Goal: Register for event/course

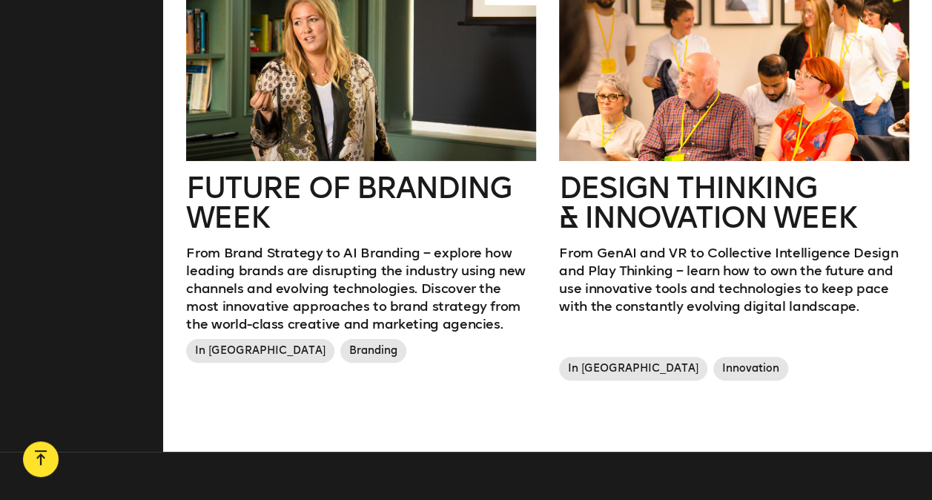
scroll to position [890, 0]
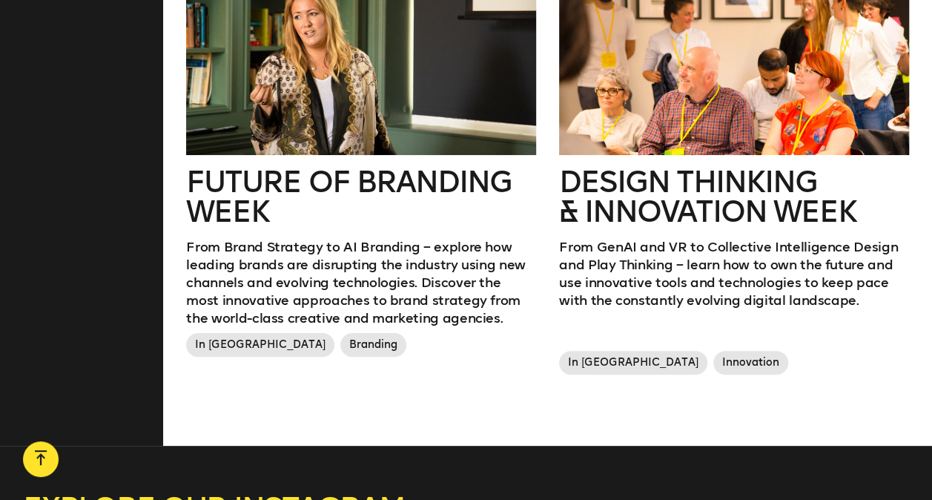
click at [640, 192] on h2 "Design Thinking & innovation Week" at bounding box center [733, 196] width 349 height 59
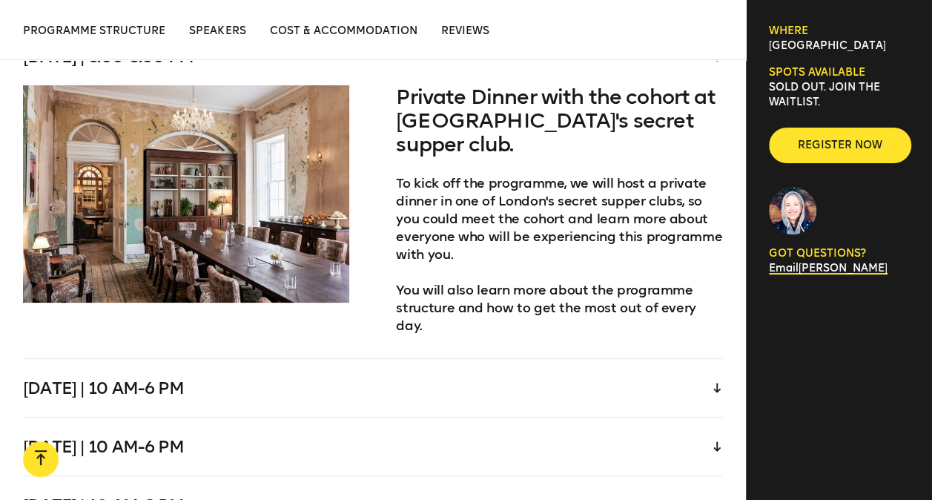
scroll to position [3039, 0]
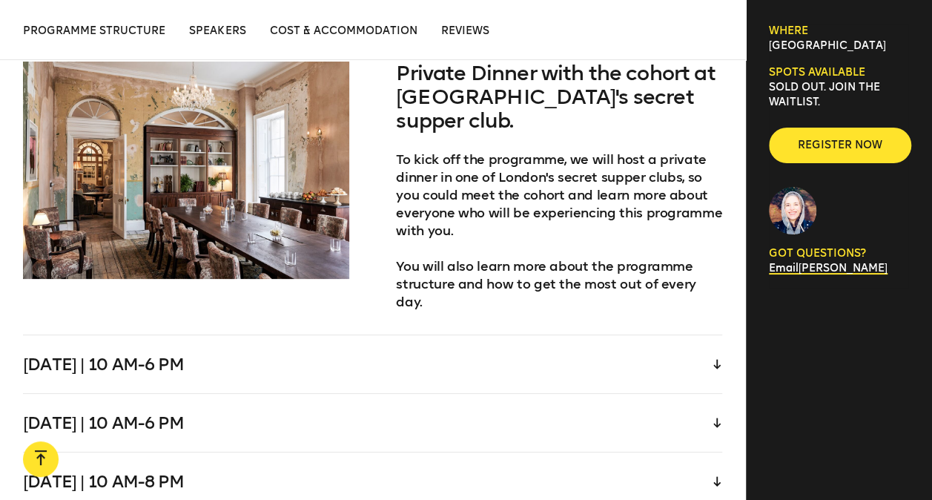
click at [636, 335] on div "[DATE] | 10 am-6 pm" at bounding box center [372, 364] width 699 height 58
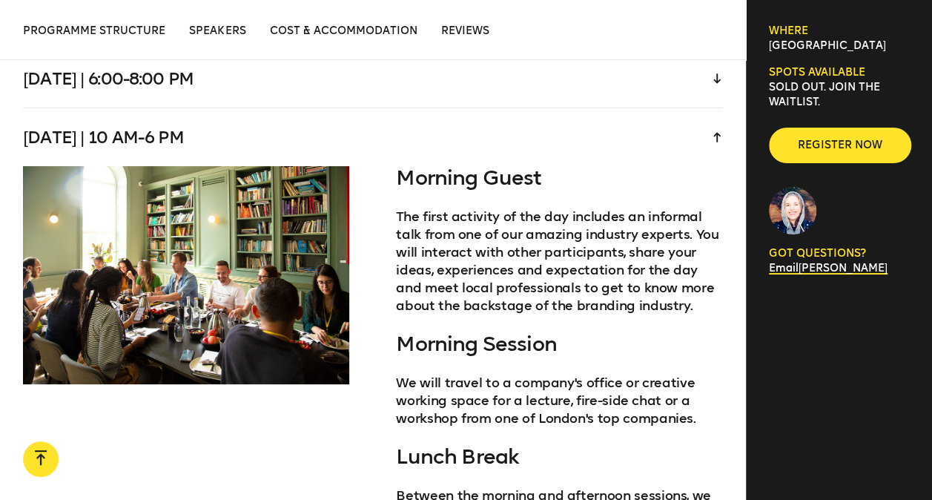
scroll to position [2965, 0]
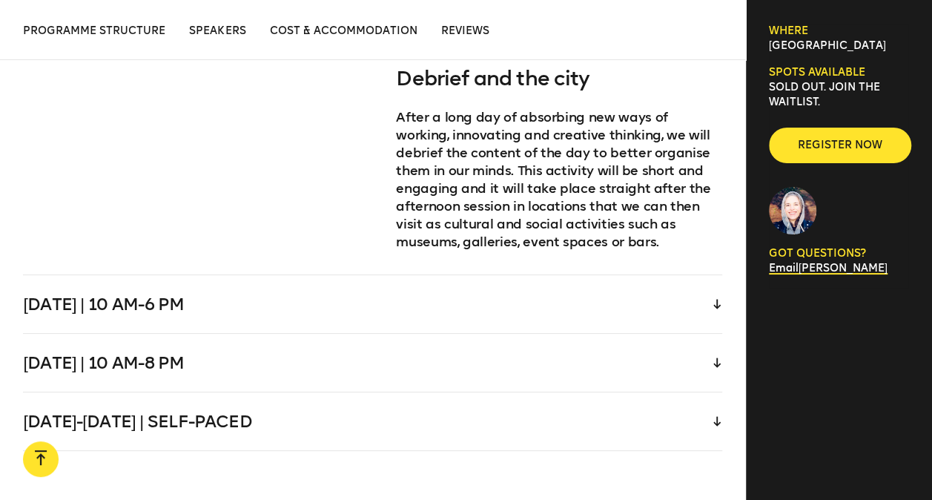
click at [595, 281] on div "Thursday | 10 am-6 pm" at bounding box center [372, 304] width 699 height 58
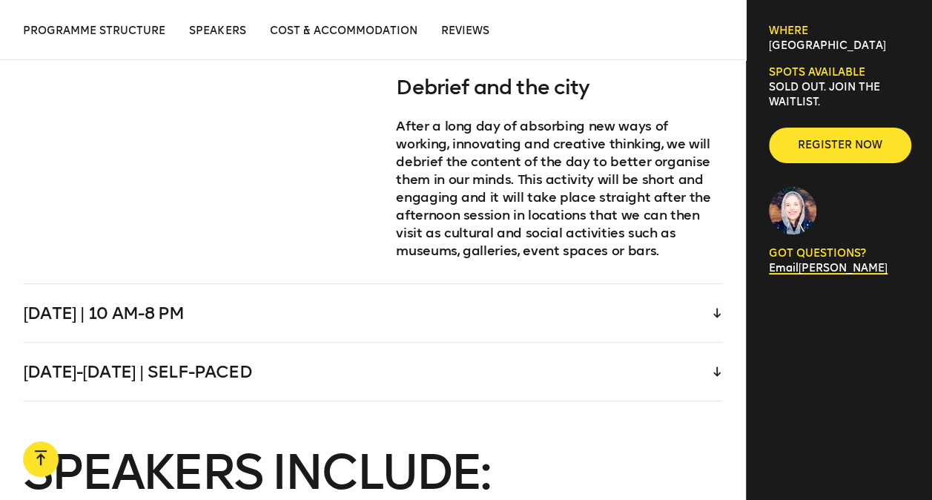
scroll to position [3741, 0]
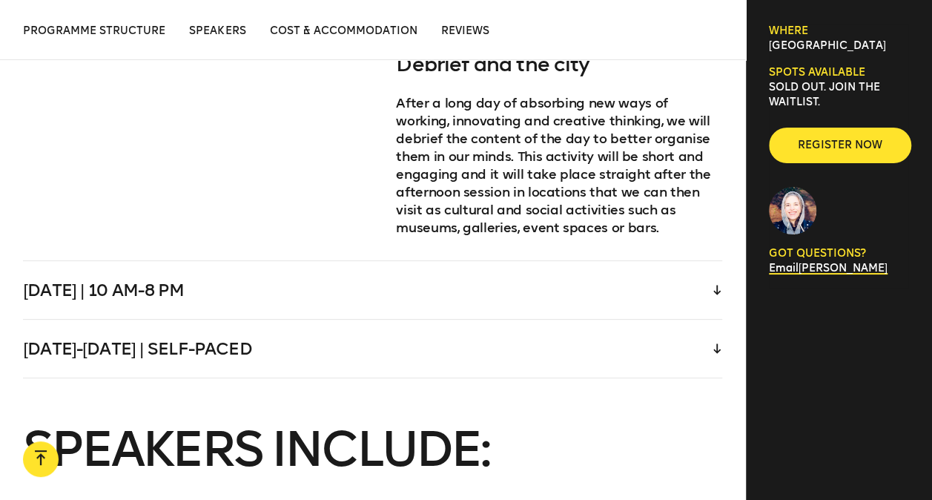
click at [597, 261] on div "Friday | 10 am-8 pm" at bounding box center [372, 290] width 699 height 58
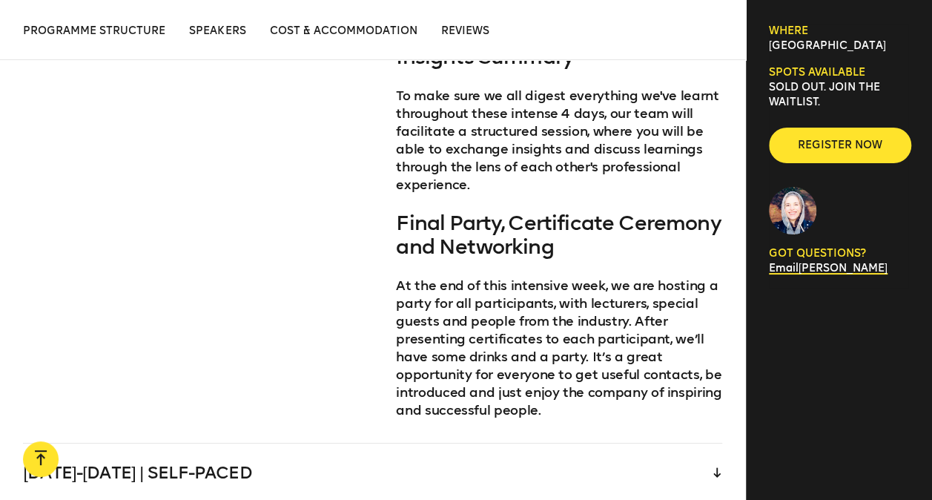
scroll to position [3732, 0]
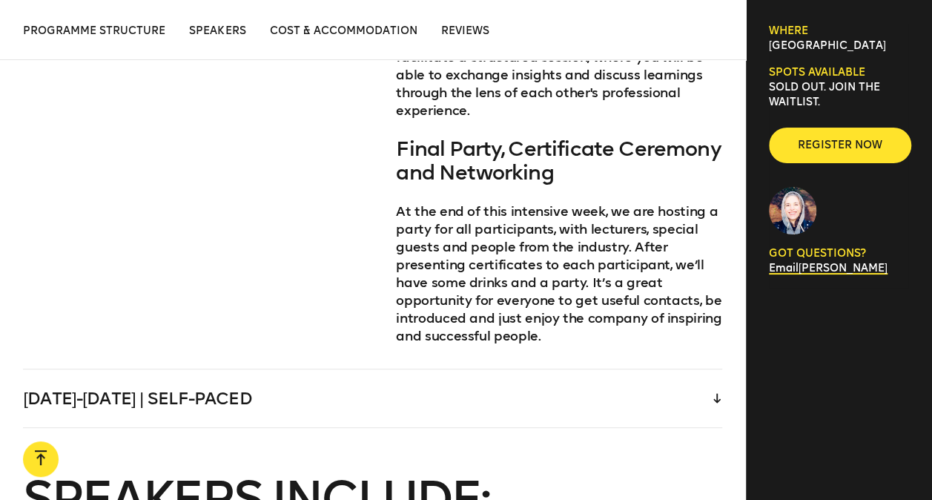
click at [586, 369] on div "Saturday-Sunday | Self-paced" at bounding box center [372, 398] width 699 height 58
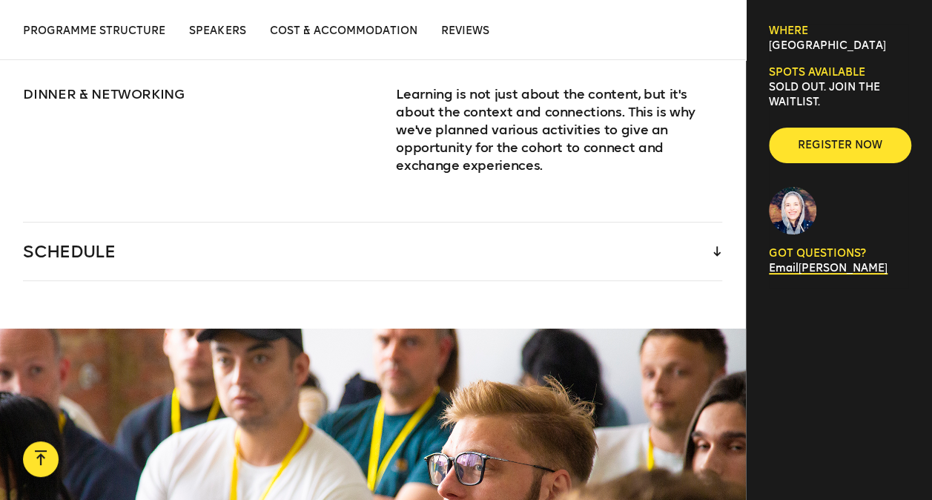
scroll to position [2446, 0]
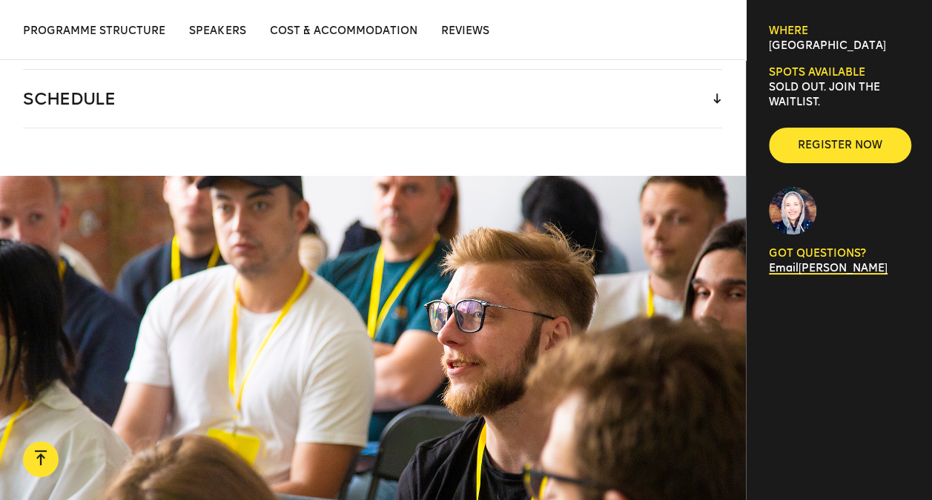
click at [580, 90] on div "SCHEDULE" at bounding box center [372, 99] width 699 height 58
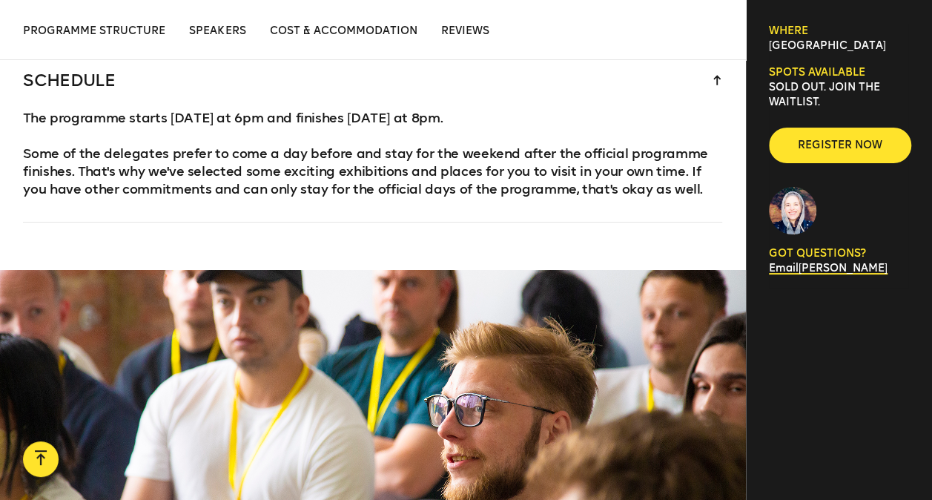
scroll to position [2372, 0]
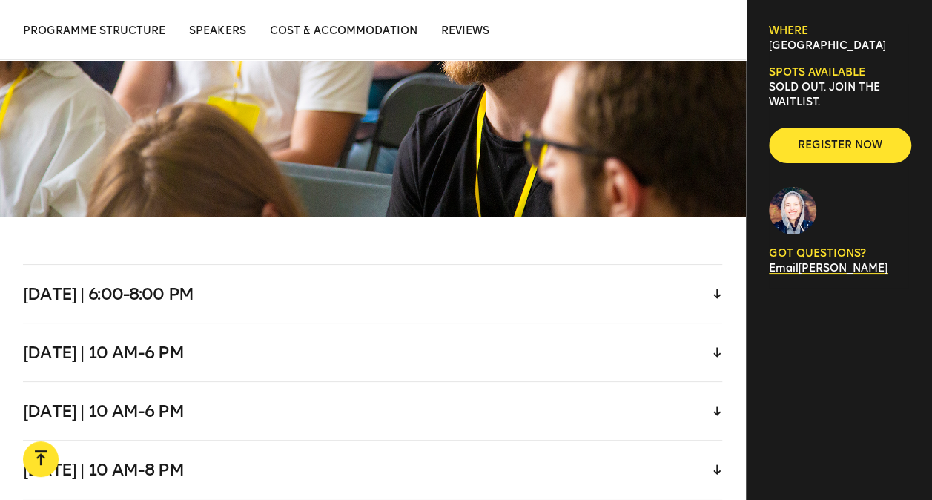
click at [354, 265] on div "Tuesday | 6:00-8:00 pm" at bounding box center [372, 294] width 699 height 58
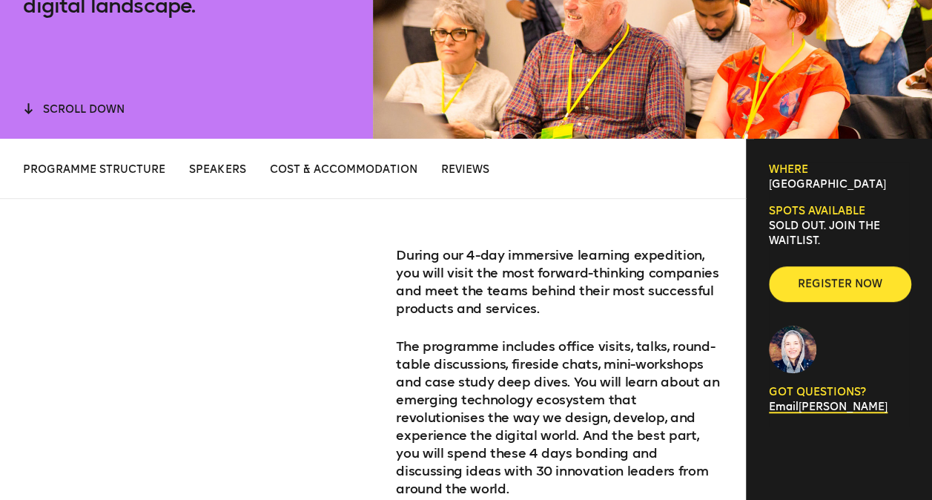
scroll to position [519, 0]
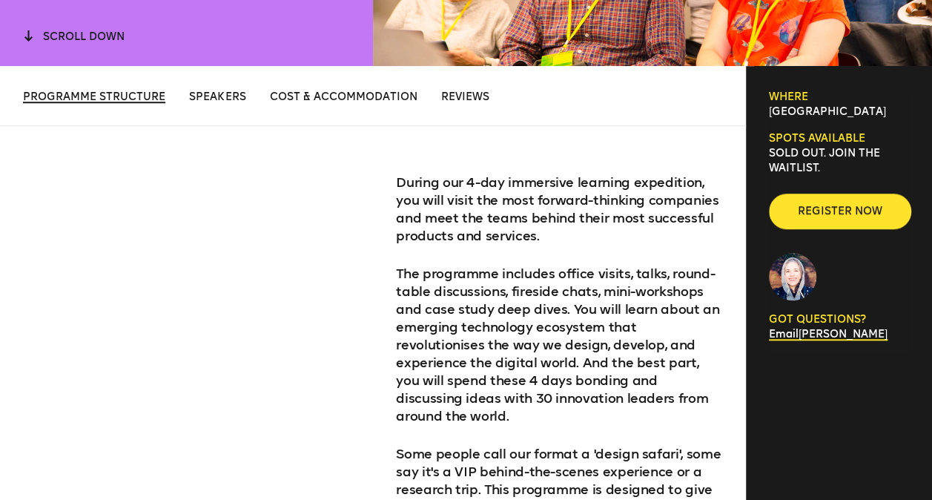
click at [115, 102] on span "Programme structure" at bounding box center [94, 96] width 142 height 13
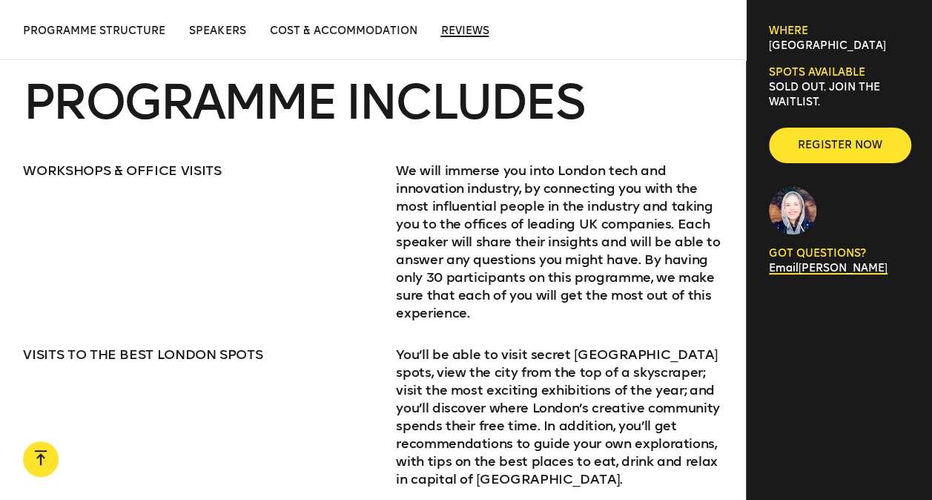
click at [468, 27] on span "Reviews" at bounding box center [464, 30] width 48 height 13
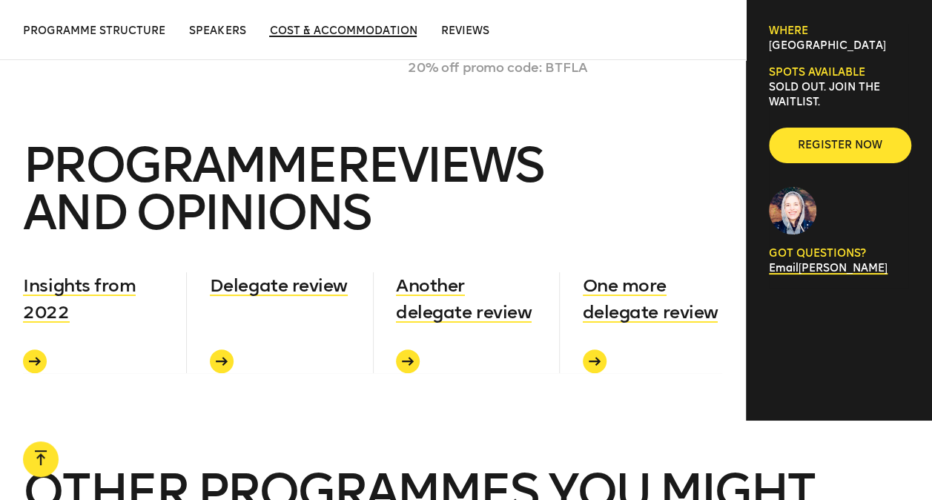
click at [374, 33] on span "Cost & Accommodation" at bounding box center [343, 30] width 148 height 13
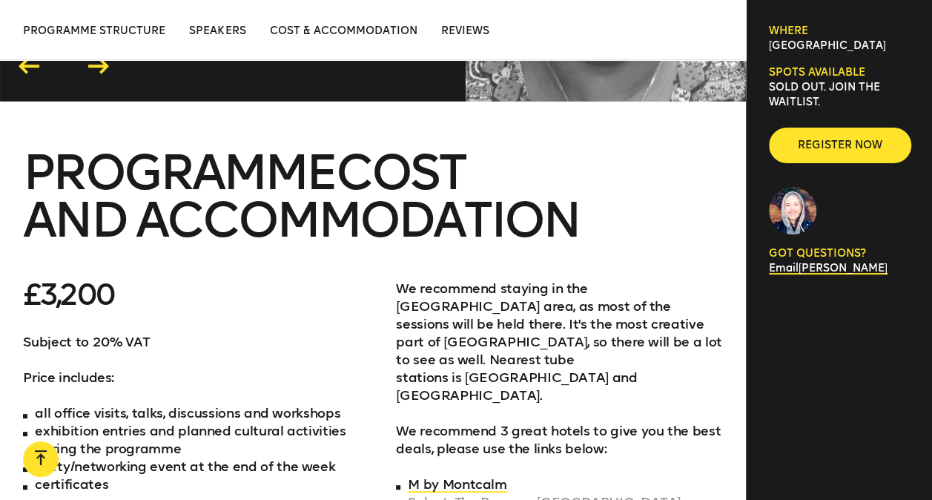
scroll to position [4762, 0]
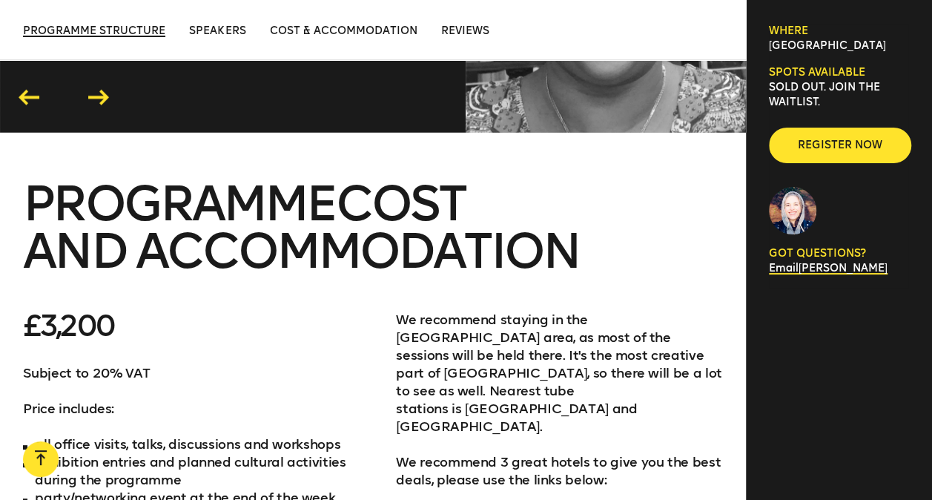
click at [86, 28] on span "Programme structure" at bounding box center [94, 30] width 142 height 13
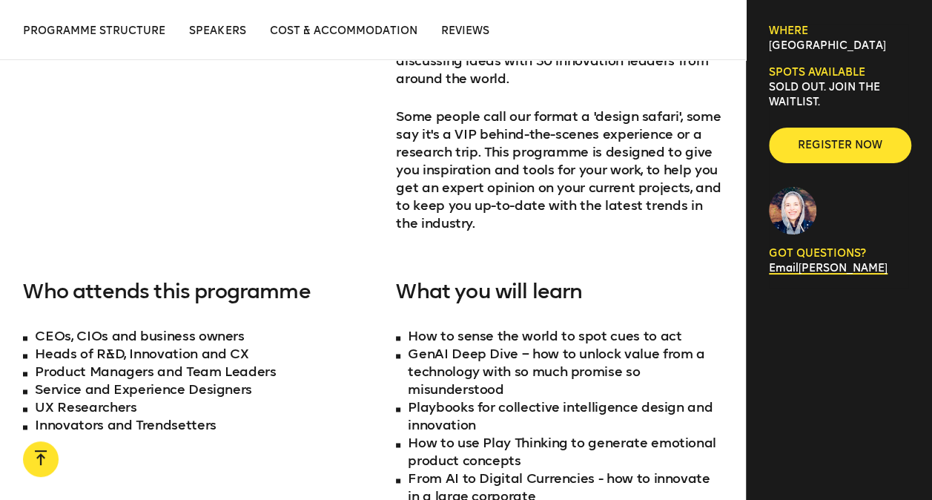
scroll to position [755, 0]
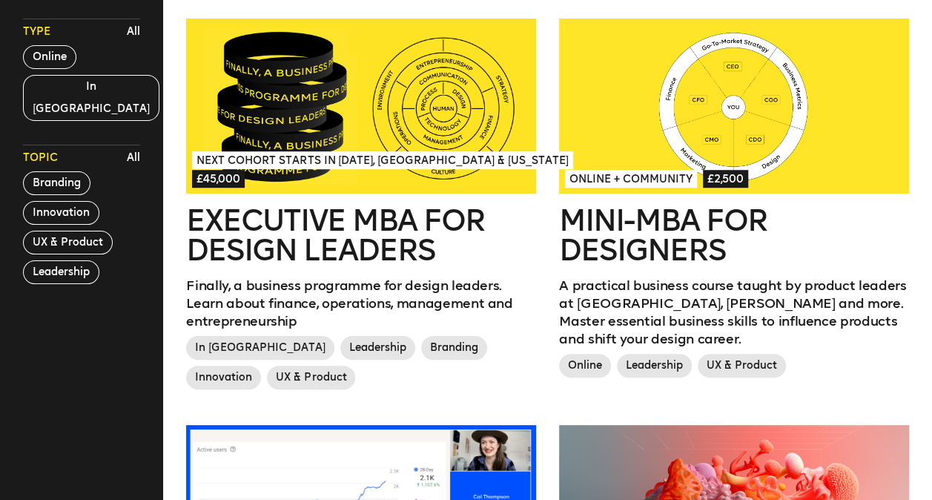
scroll to position [445, 0]
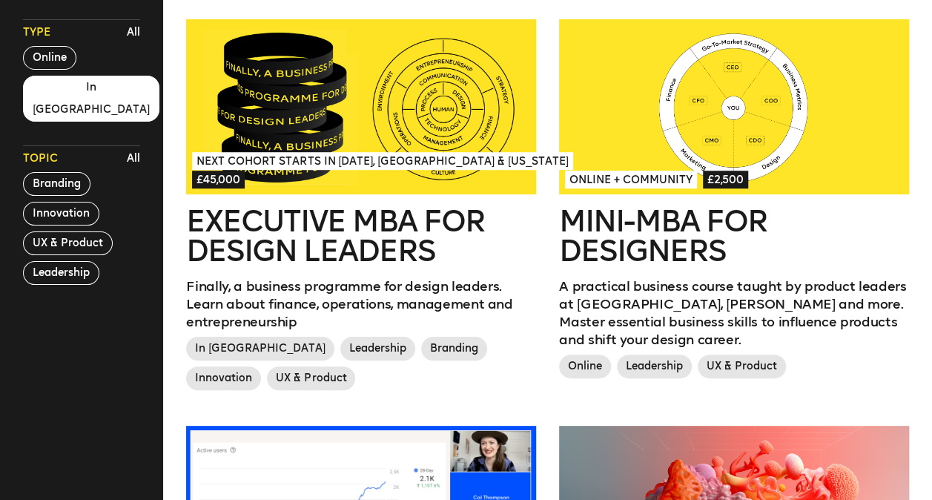
click at [64, 94] on button "In London" at bounding box center [91, 99] width 136 height 46
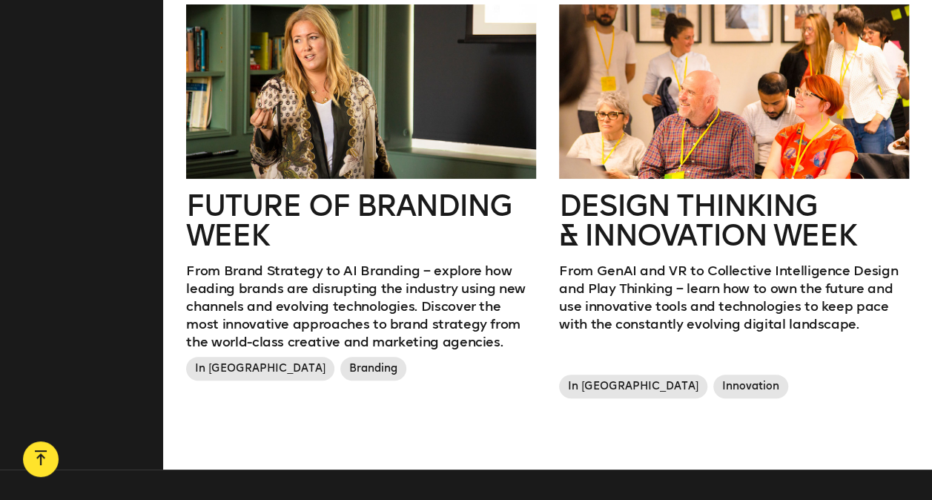
scroll to position [964, 0]
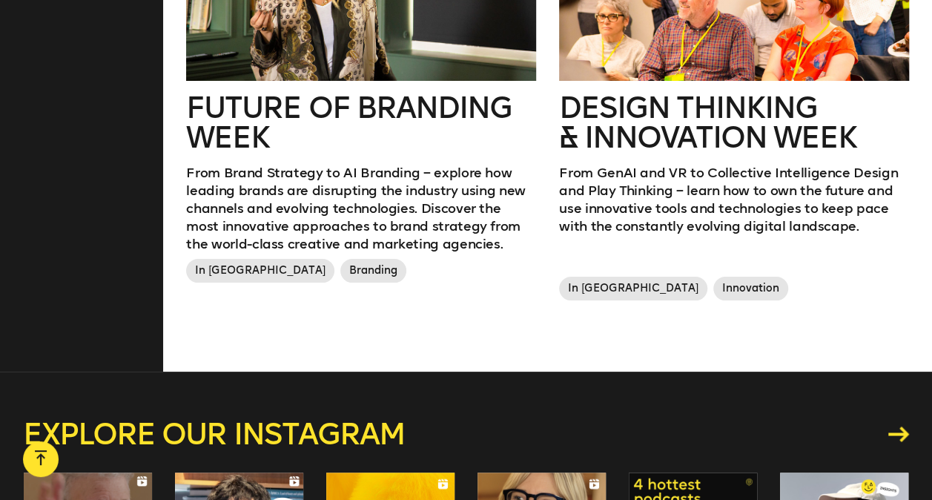
click at [667, 138] on h2 "Design Thinking & innovation Week" at bounding box center [733, 122] width 349 height 59
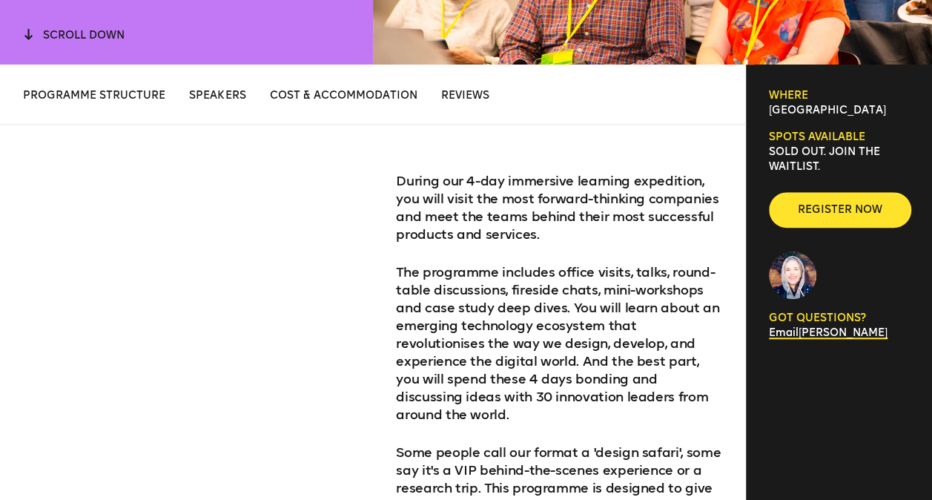
scroll to position [667, 0]
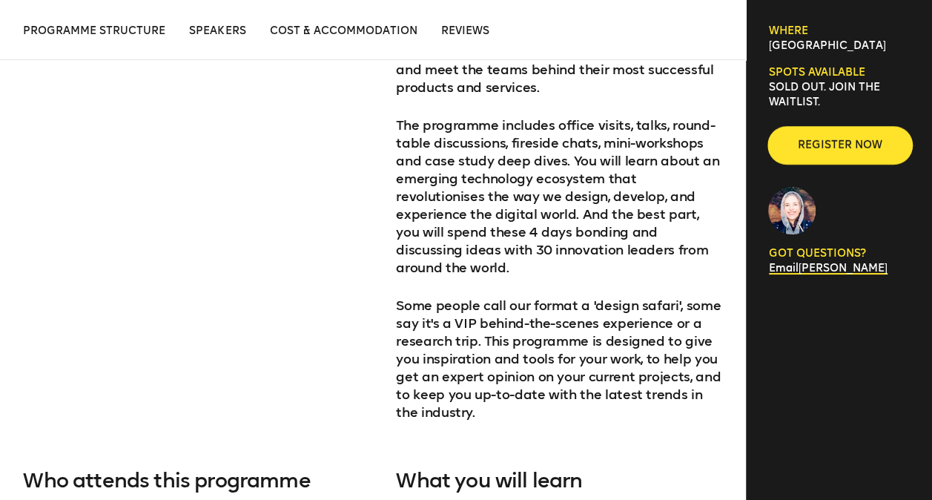
click at [809, 144] on span "Register now" at bounding box center [839, 145] width 95 height 15
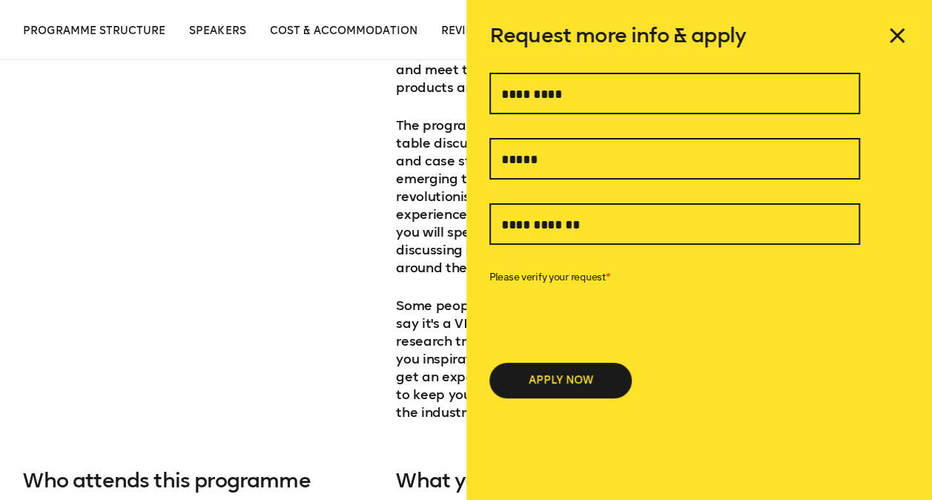
click at [900, 37] on icon at bounding box center [897, 36] width 24 height 24
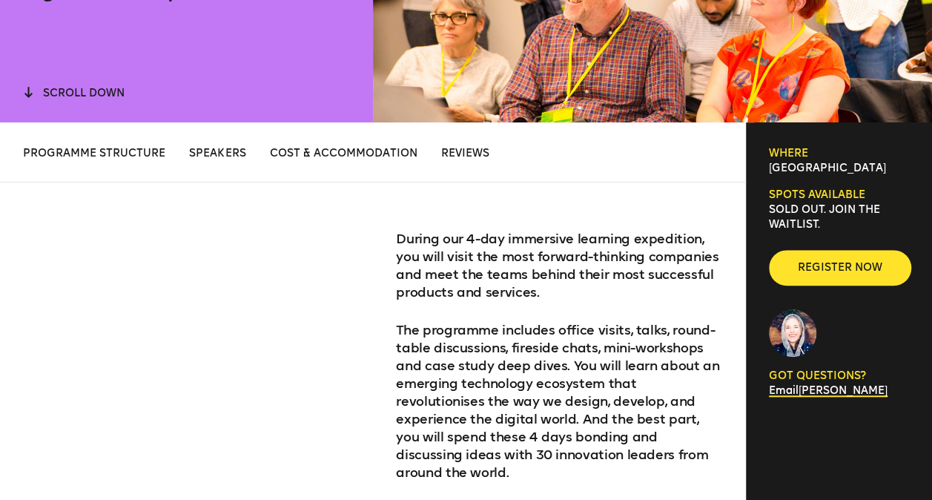
scroll to position [297, 0]
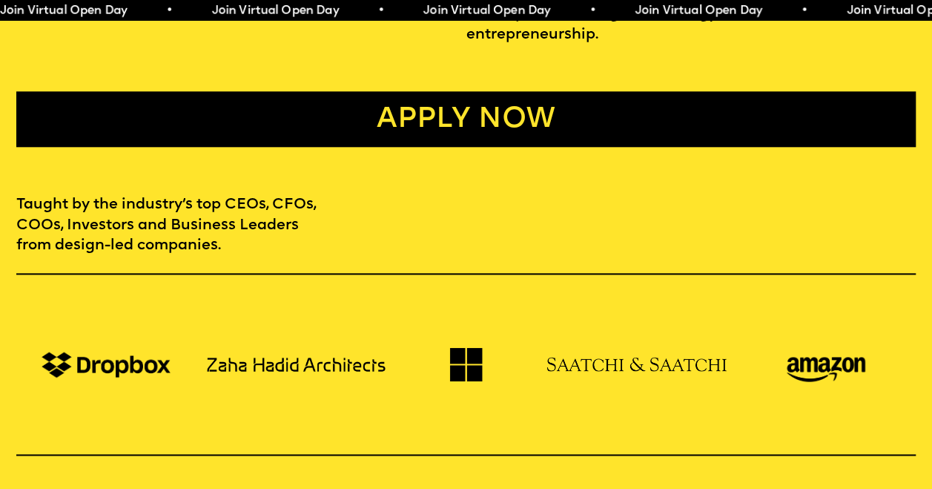
scroll to position [815, 0]
